Goal: Task Accomplishment & Management: Complete application form

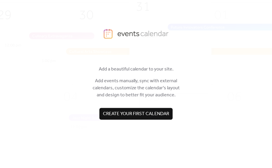
click at [165, 115] on span "Create your first calendar" at bounding box center [136, 114] width 66 height 7
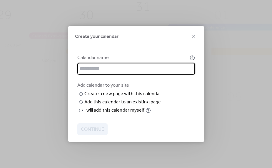
click at [154, 63] on input "text" at bounding box center [136, 69] width 118 height 12
type input "******"
click at [0, 0] on input "text" at bounding box center [0, 0] width 0 height 0
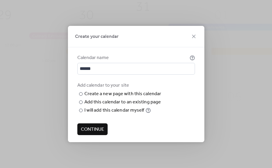
type input "******"
click at [99, 133] on span "Continue" at bounding box center [92, 129] width 23 height 7
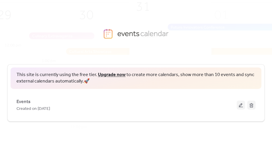
click at [240, 107] on button at bounding box center [241, 105] width 8 height 9
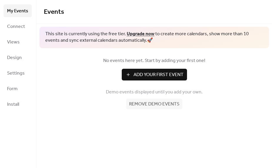
click at [11, 30] on span "Connect" at bounding box center [16, 26] width 18 height 9
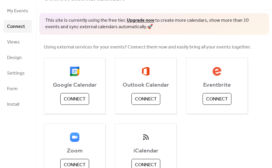
scroll to position [8, 0]
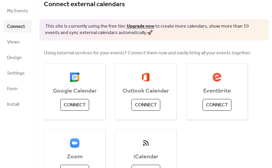
click at [12, 44] on span "Views" at bounding box center [13, 42] width 13 height 9
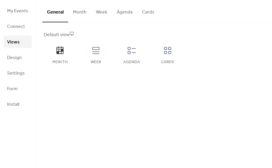
click at [14, 60] on span "Design" at bounding box center [14, 57] width 15 height 9
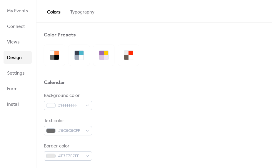
click at [14, 73] on span "Settings" at bounding box center [16, 73] width 18 height 9
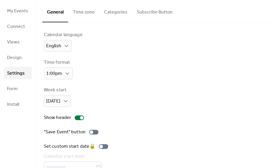
click at [13, 87] on span "Form" at bounding box center [12, 88] width 11 height 9
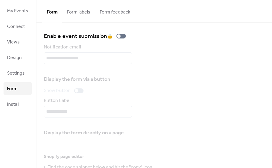
click at [11, 104] on span "Install" at bounding box center [13, 104] width 12 height 9
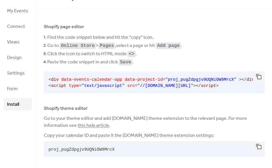
scroll to position [14, 0]
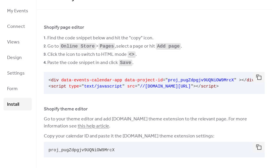
click at [10, 44] on span "Views" at bounding box center [13, 42] width 13 height 9
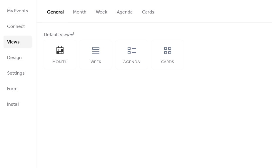
click at [98, 52] on icon at bounding box center [95, 50] width 7 height 7
click at [139, 53] on div "Agenda" at bounding box center [132, 54] width 32 height 29
click at [173, 54] on div "Cards" at bounding box center [167, 54] width 32 height 29
click at [63, 64] on div "Month" at bounding box center [60, 62] width 21 height 5
click at [13, 29] on span "Connect" at bounding box center [16, 26] width 18 height 9
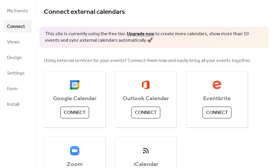
click at [10, 14] on span "My Events" at bounding box center [17, 10] width 21 height 9
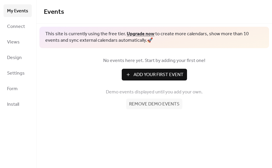
click at [179, 77] on span "Add Your First Event" at bounding box center [158, 74] width 50 height 7
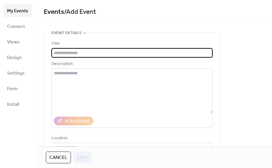
click at [178, 54] on input "text" at bounding box center [131, 52] width 161 height 9
type input "*"
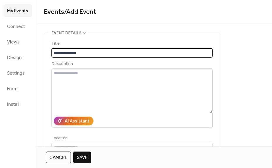
type input "**********"
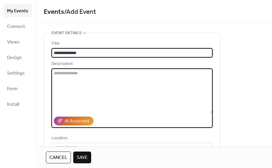
click at [158, 90] on textarea at bounding box center [131, 90] width 161 height 45
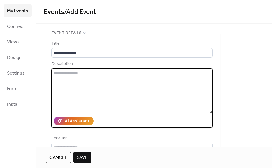
click at [65, 125] on div "AI Assistant" at bounding box center [77, 121] width 25 height 7
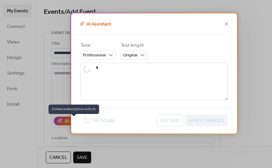
type textarea "**********"
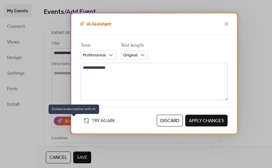
click at [218, 121] on span "Apply Changes" at bounding box center [206, 120] width 35 height 7
type textarea "**********"
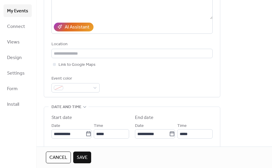
scroll to position [88, 0]
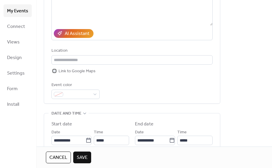
click at [88, 75] on span "Link to Google Maps" at bounding box center [76, 71] width 37 height 7
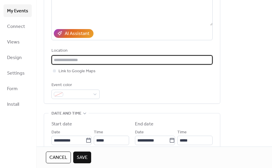
click at [113, 61] on input "text" at bounding box center [131, 59] width 161 height 9
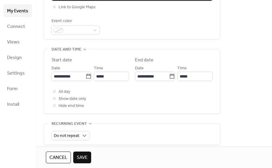
scroll to position [153, 0]
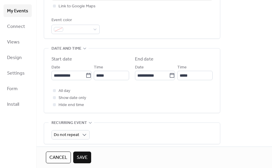
type input "****"
click at [80, 106] on span "Hide end time" at bounding box center [71, 105] width 26 height 7
click at [80, 105] on span "Hide end time" at bounding box center [71, 105] width 26 height 7
click at [79, 102] on span "Show date only" at bounding box center [72, 98] width 28 height 7
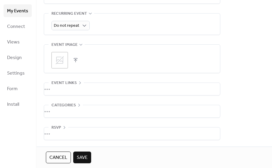
scroll to position [267, 0]
click at [86, 158] on span "Save" at bounding box center [82, 157] width 11 height 7
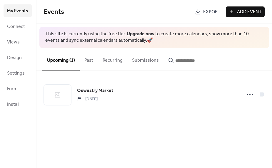
click at [13, 30] on span "Connect" at bounding box center [16, 26] width 18 height 9
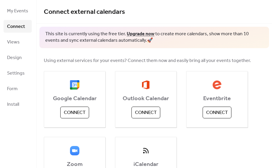
click at [10, 45] on span "Views" at bounding box center [13, 42] width 13 height 9
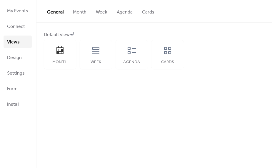
click at [93, 56] on div "Week" at bounding box center [96, 54] width 32 height 29
click at [133, 60] on div "Agenda" at bounding box center [131, 62] width 21 height 5
click at [69, 61] on div "Month" at bounding box center [60, 62] width 21 height 5
click at [76, 14] on button "Month" at bounding box center [79, 11] width 23 height 22
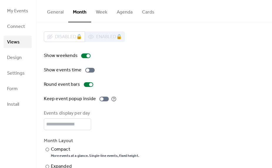
click at [56, 14] on button "General" at bounding box center [55, 11] width 26 height 22
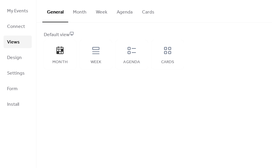
click at [10, 88] on span "Form" at bounding box center [12, 88] width 11 height 9
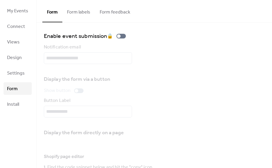
click at [10, 106] on span "Install" at bounding box center [13, 104] width 12 height 9
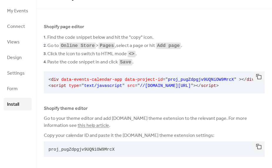
scroll to position [14, 0]
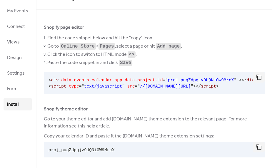
click at [261, 146] on button "button" at bounding box center [259, 147] width 12 height 11
click at [259, 145] on button "button" at bounding box center [259, 147] width 12 height 11
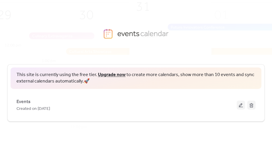
click at [240, 105] on button at bounding box center [241, 105] width 8 height 9
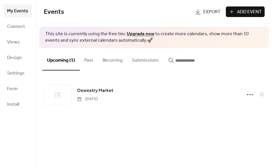
click at [250, 96] on icon at bounding box center [249, 94] width 9 height 9
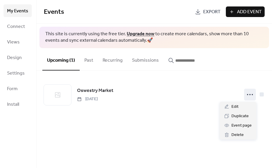
click at [106, 127] on div "Events Export Add Event This site is currently using the free tier. Upgrade now…" at bounding box center [153, 84] width 235 height 168
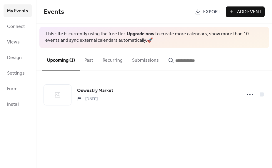
click at [213, 11] on span "Export" at bounding box center [211, 12] width 17 height 7
click at [16, 41] on span "Views" at bounding box center [13, 42] width 13 height 9
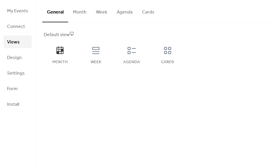
click at [101, 57] on div "Week" at bounding box center [96, 54] width 32 height 29
click at [15, 60] on span "Design" at bounding box center [14, 57] width 15 height 9
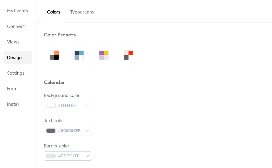
click at [11, 75] on span "Settings" at bounding box center [16, 73] width 18 height 9
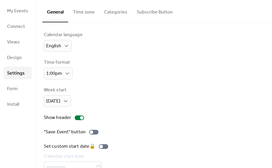
click at [10, 90] on span "Form" at bounding box center [12, 88] width 11 height 9
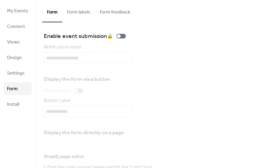
click at [11, 105] on span "Install" at bounding box center [13, 104] width 12 height 9
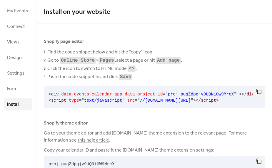
click at [259, 158] on button "button" at bounding box center [259, 161] width 12 height 11
click at [258, 159] on button "button" at bounding box center [259, 161] width 12 height 11
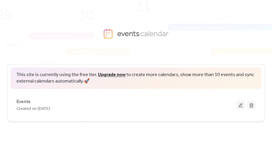
click at [241, 104] on button at bounding box center [241, 105] width 8 height 9
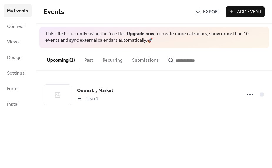
click at [89, 60] on button "Past" at bounding box center [89, 59] width 18 height 22
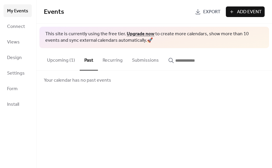
click at [117, 56] on button "Recurring" at bounding box center [112, 59] width 29 height 22
click at [156, 58] on button "Submissions" at bounding box center [145, 59] width 36 height 22
click at [67, 61] on button "Upcoming (1)" at bounding box center [60, 59] width 37 height 22
